Goal: Task Accomplishment & Management: Manage account settings

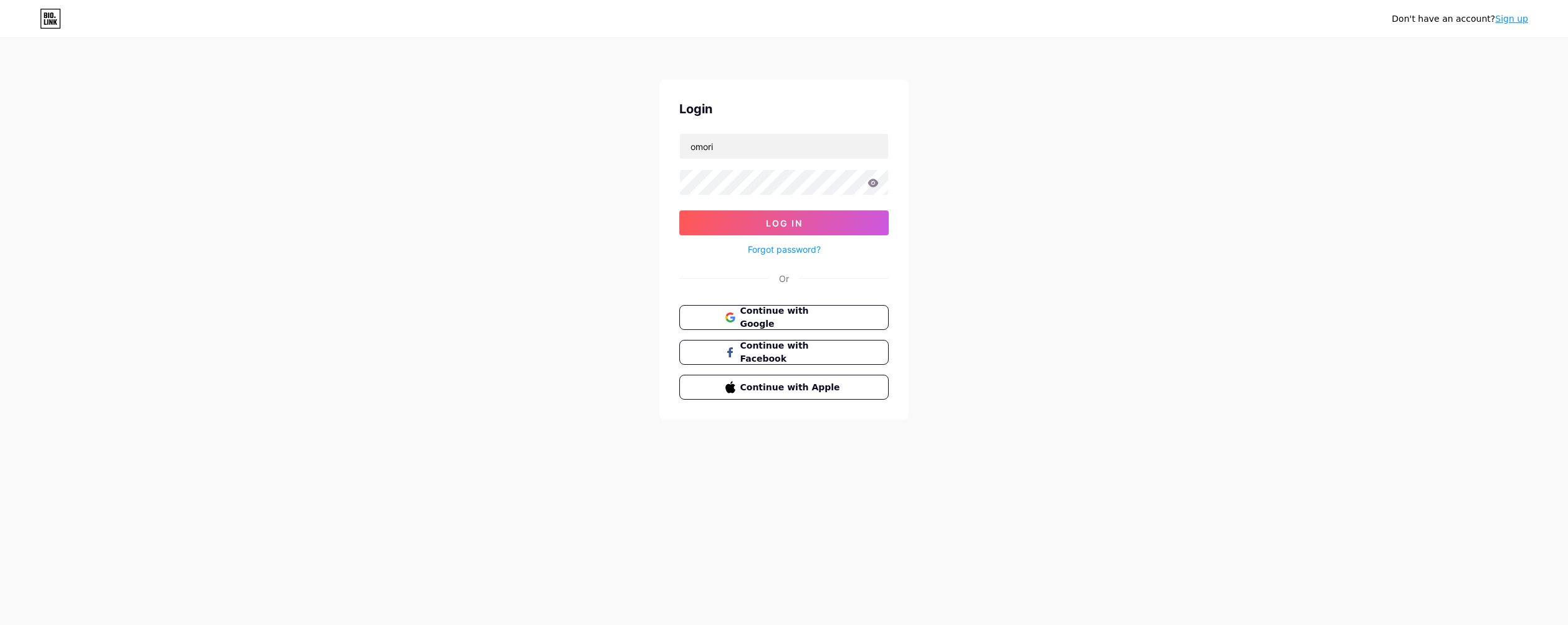
type input "omori"
click at [679, 210] on button "Log In" at bounding box center [783, 222] width 209 height 25
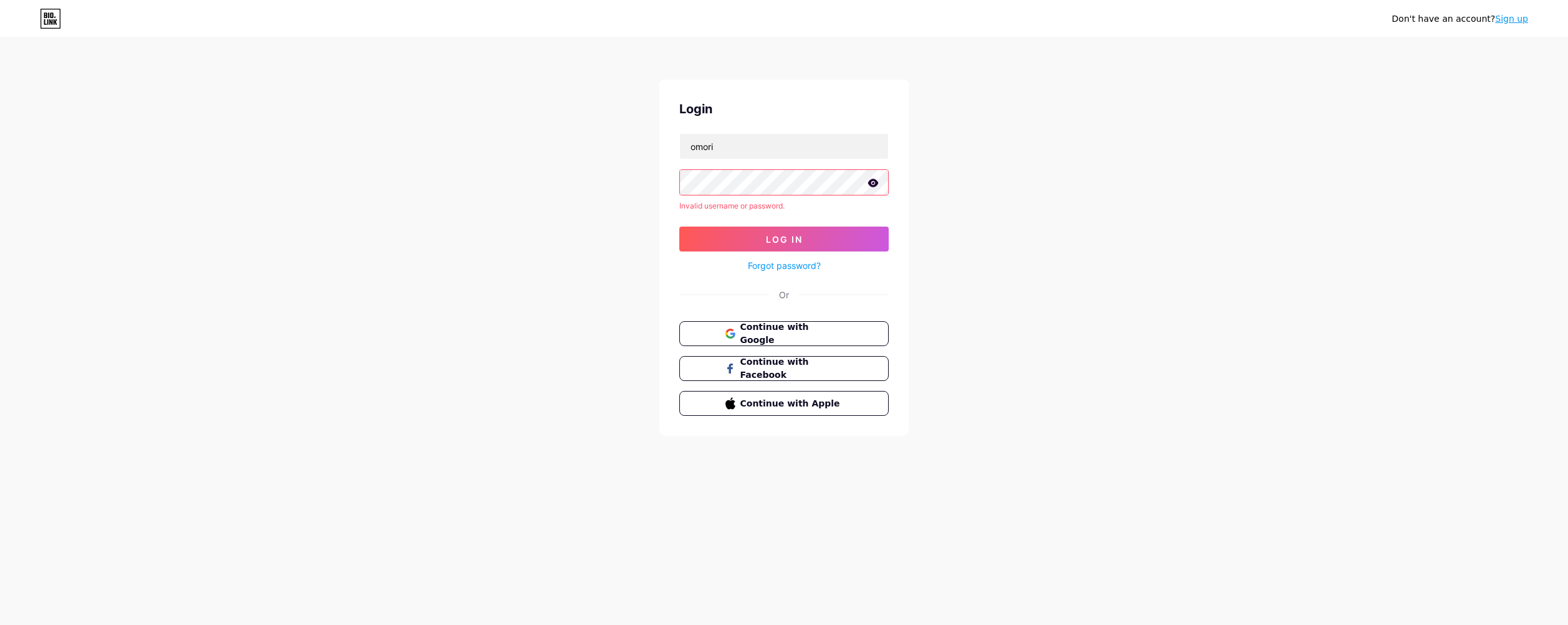
click at [870, 183] on icon at bounding box center [873, 183] width 10 height 8
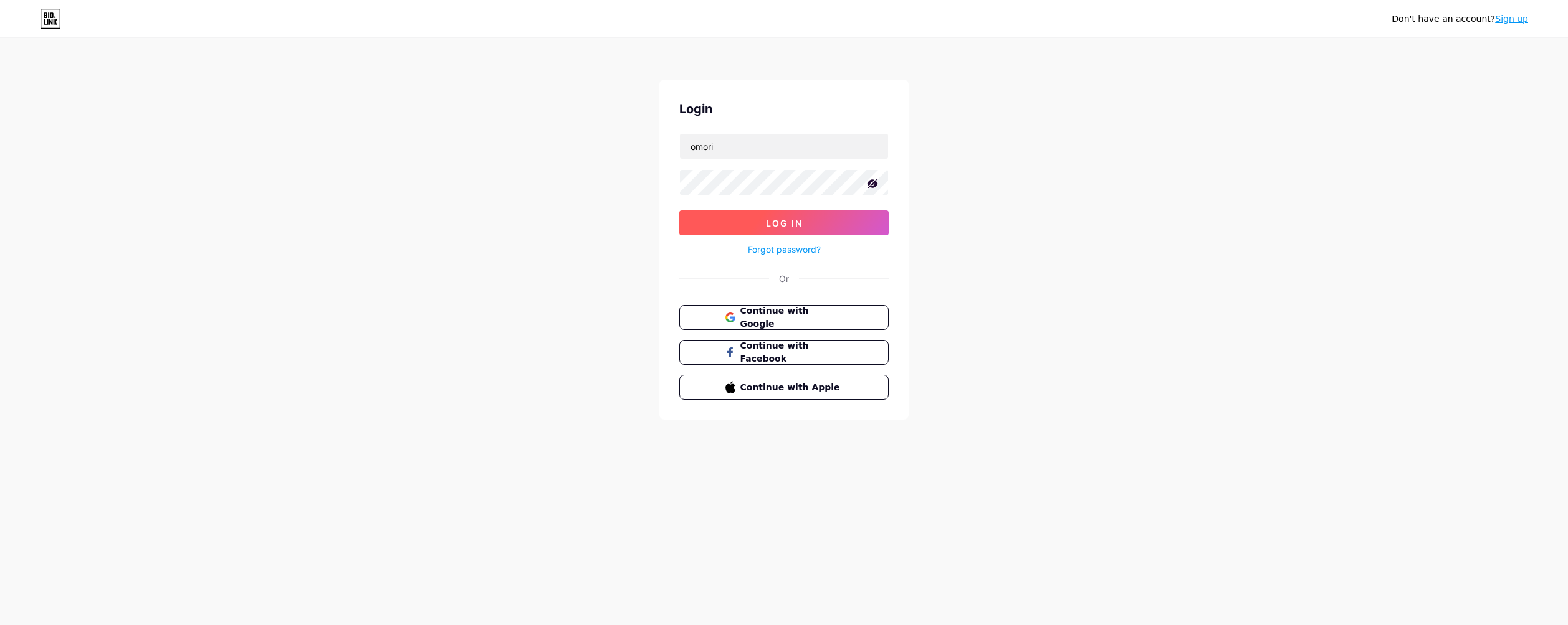
click at [792, 210] on button "Log In" at bounding box center [783, 222] width 209 height 25
click at [615, 194] on div "Don't have an account? Sign up Login omori Log In Forgot password? Or Continue …" at bounding box center [784, 230] width 1568 height 460
click at [679, 210] on button "Log In" at bounding box center [783, 222] width 209 height 25
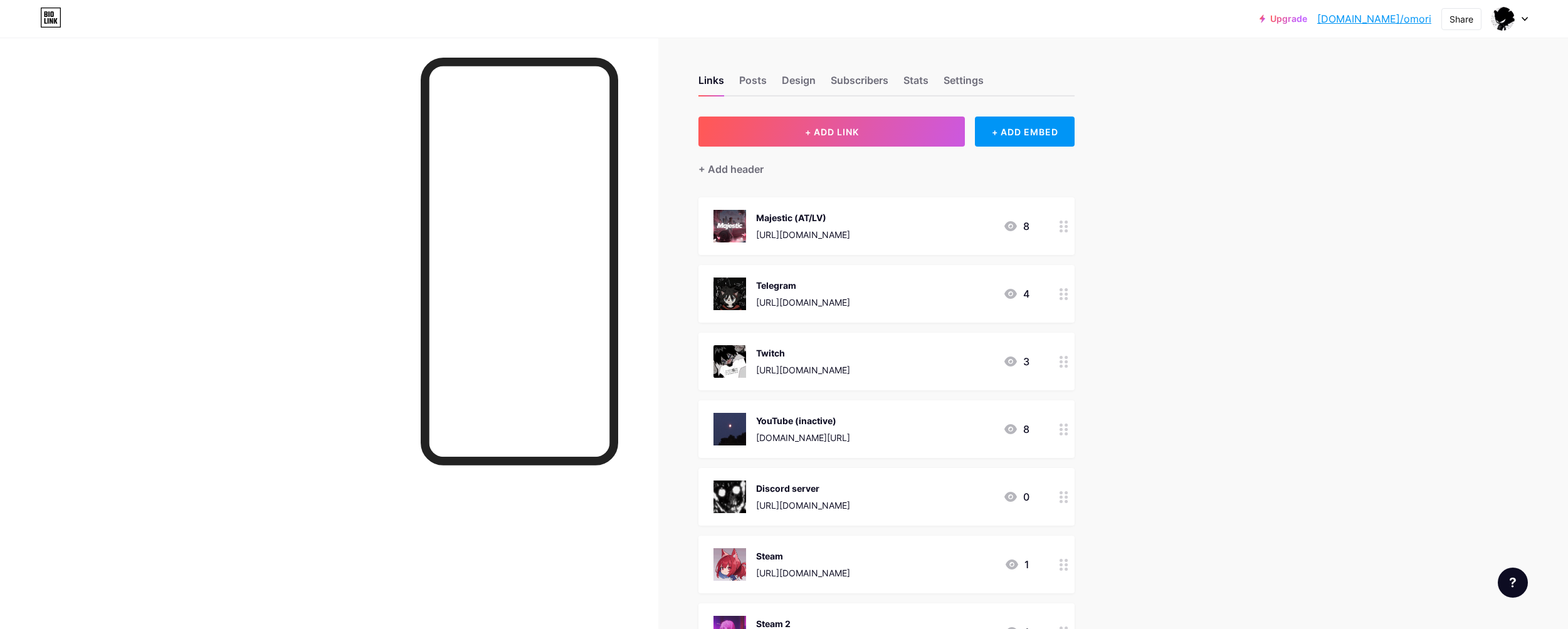
click at [1068, 432] on circle at bounding box center [1067, 434] width 3 height 3
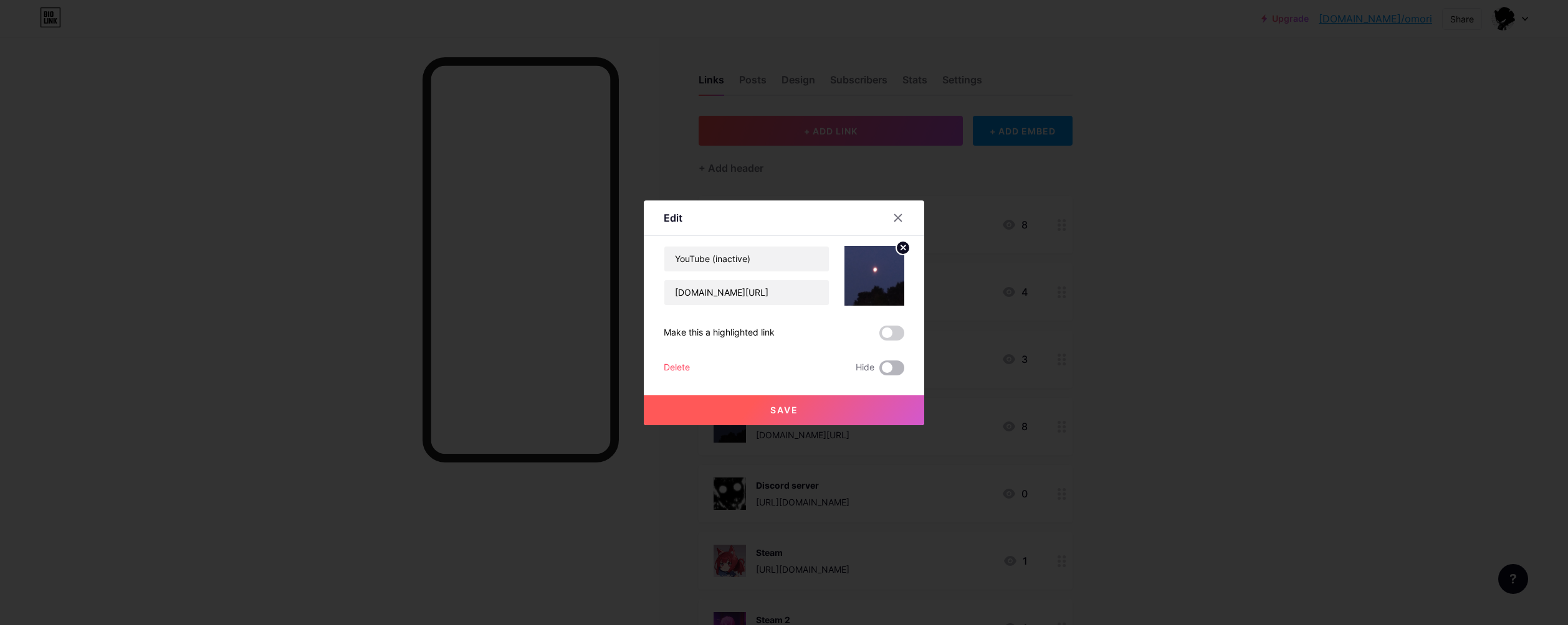
click at [889, 363] on span at bounding box center [891, 368] width 25 height 15
click at [879, 371] on input "checkbox" at bounding box center [879, 371] width 0 height 0
click at [852, 412] on button "Save" at bounding box center [783, 410] width 280 height 30
